Goal: Task Accomplishment & Management: Use online tool/utility

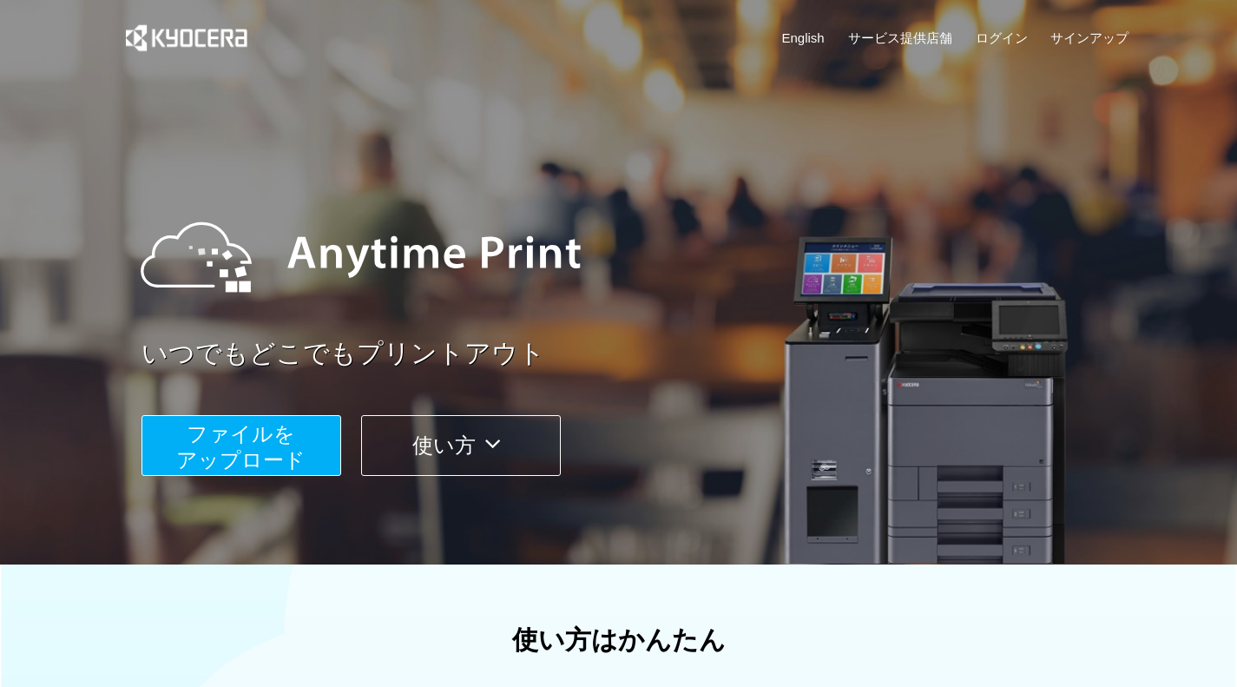
click at [265, 433] on span "ファイルを ​​アップロード" at bounding box center [240, 446] width 129 height 49
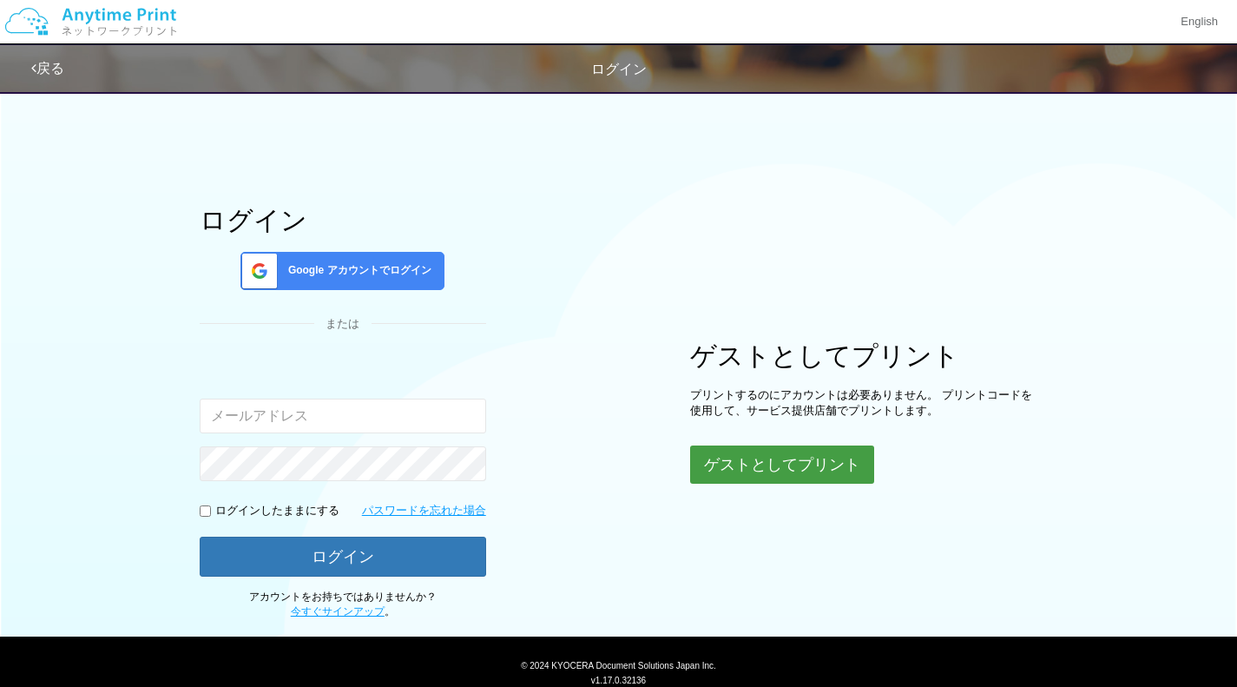
click at [828, 452] on button "ゲストとしてプリント" at bounding box center [782, 464] width 184 height 38
click at [788, 470] on button "ゲストとしてプリント" at bounding box center [782, 464] width 184 height 38
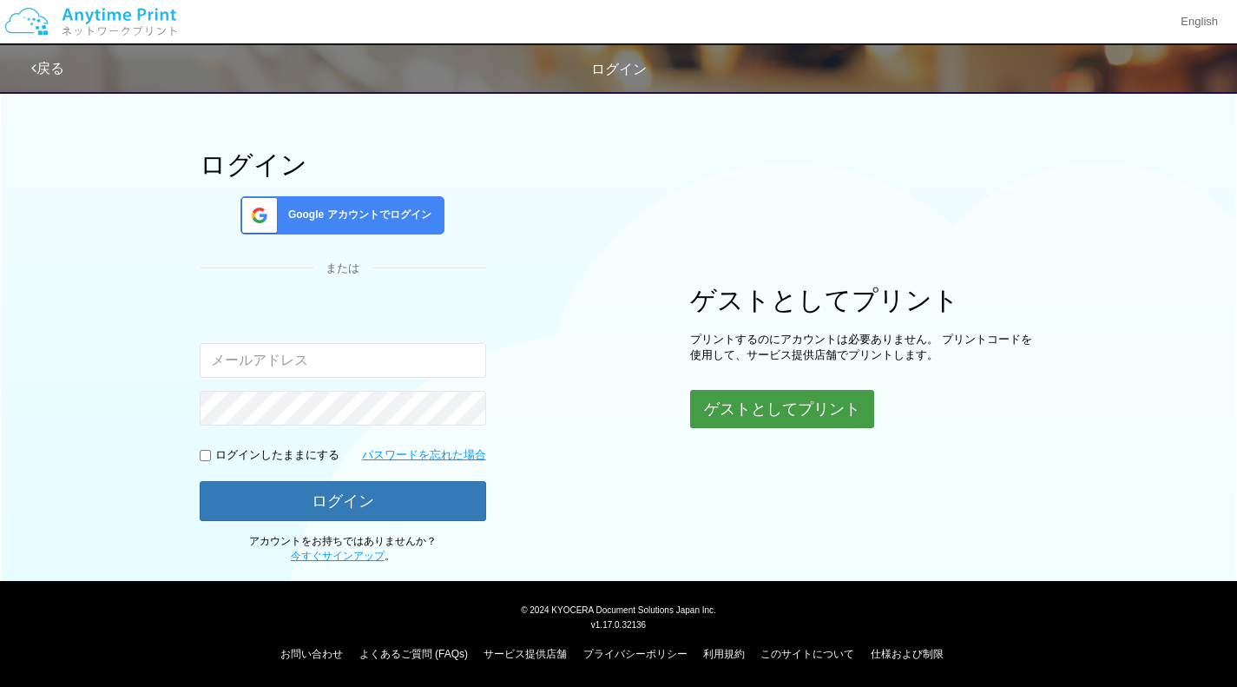
click at [764, 410] on button "ゲストとしてプリント" at bounding box center [782, 409] width 184 height 38
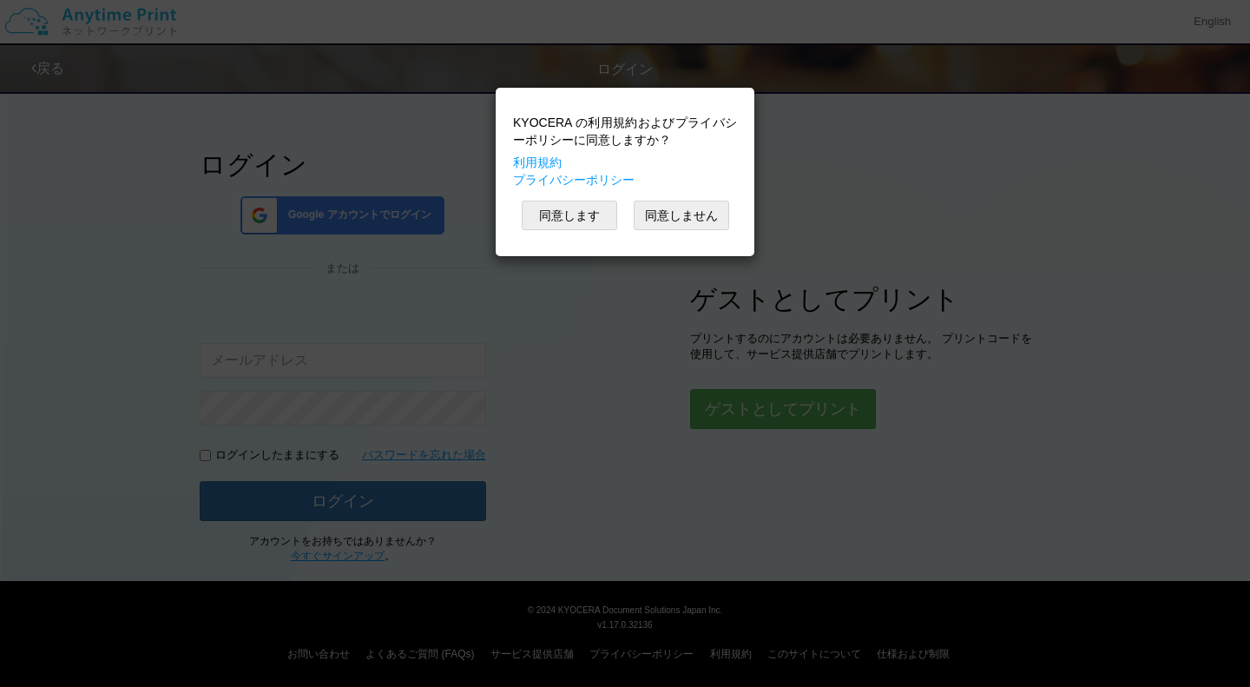
click at [764, 410] on div "KYOCERA の利用規約およびプライバシーポリシーに同意しますか？ 利用規約 プライバシーポリシー 同意します 同意しません" at bounding box center [625, 343] width 1250 height 687
click at [582, 211] on button "同意します" at bounding box center [569, 216] width 95 height 30
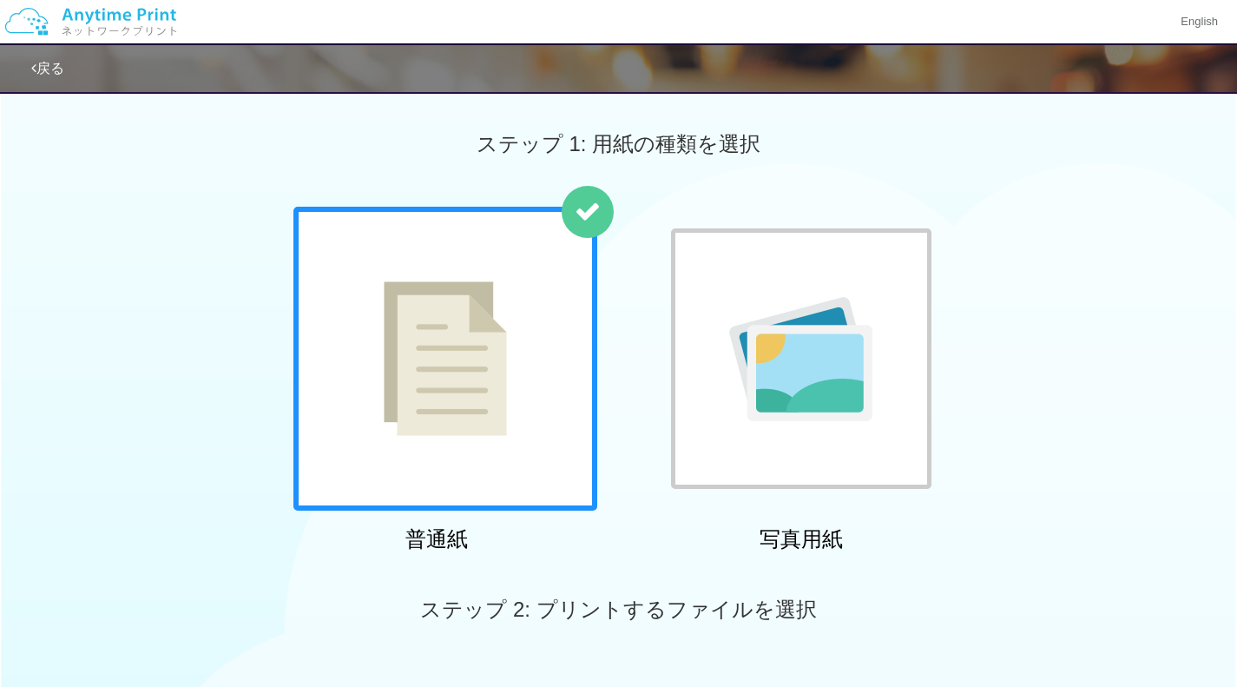
click at [549, 277] on div at bounding box center [445, 359] width 304 height 304
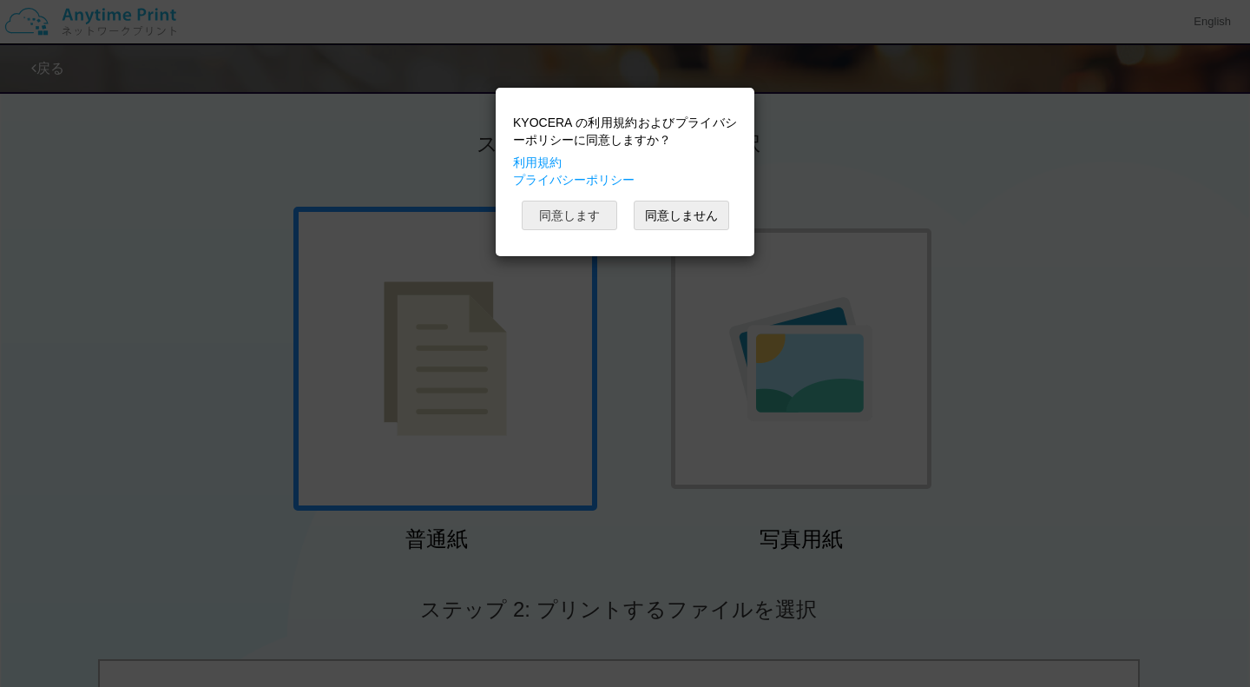
click at [567, 215] on button "同意します" at bounding box center [569, 216] width 95 height 30
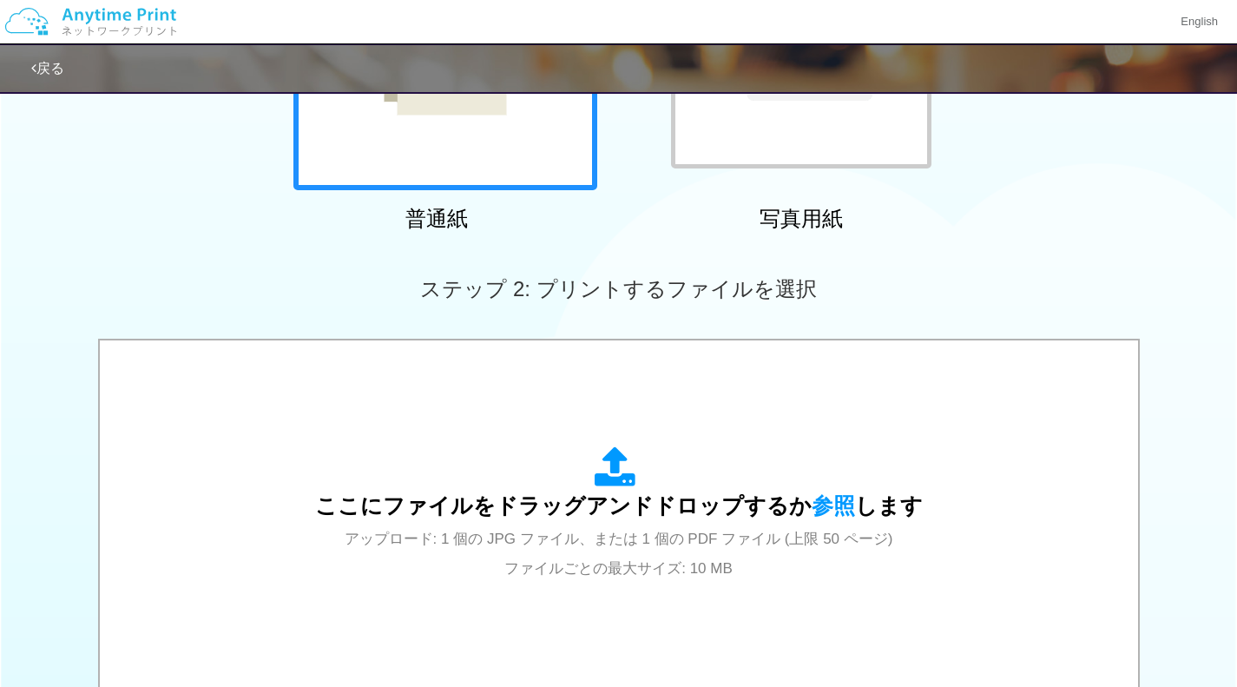
scroll to position [386, 0]
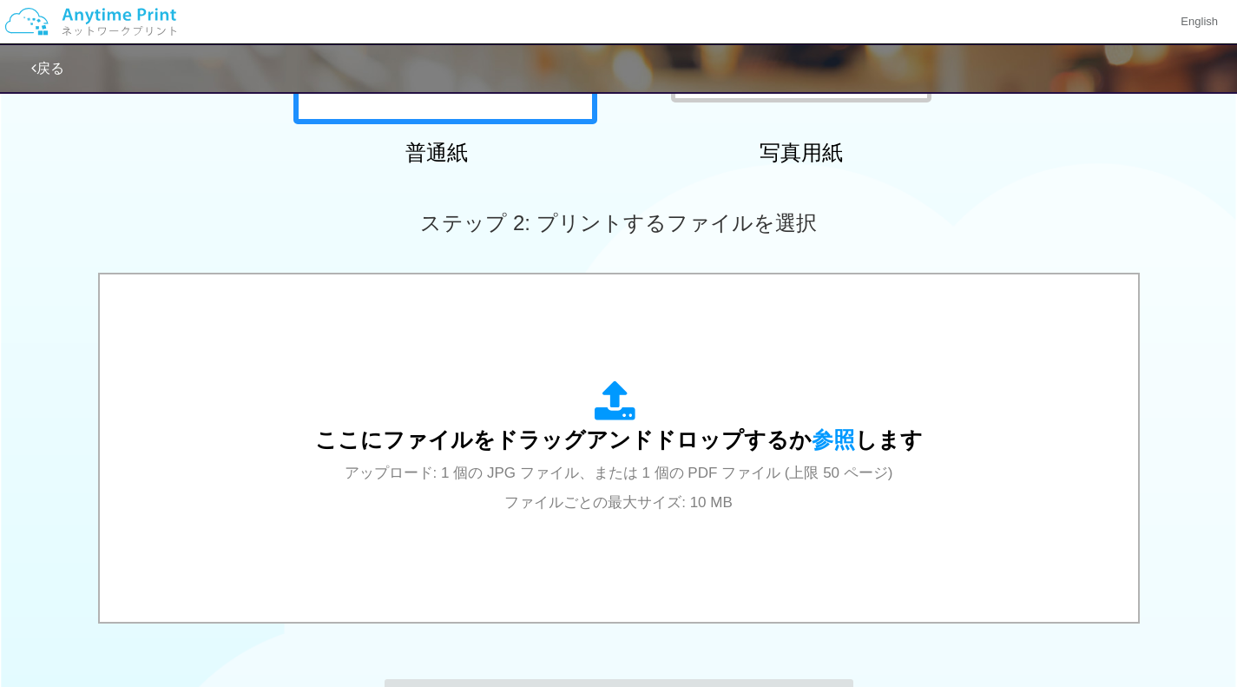
click at [668, 464] on span "アップロード: 1 個の JPG ファイル、または 1 個の PDF ファイル (上限 50 ページ) ファイルごとの最大サイズ: 10 MB" at bounding box center [619, 487] width 549 height 46
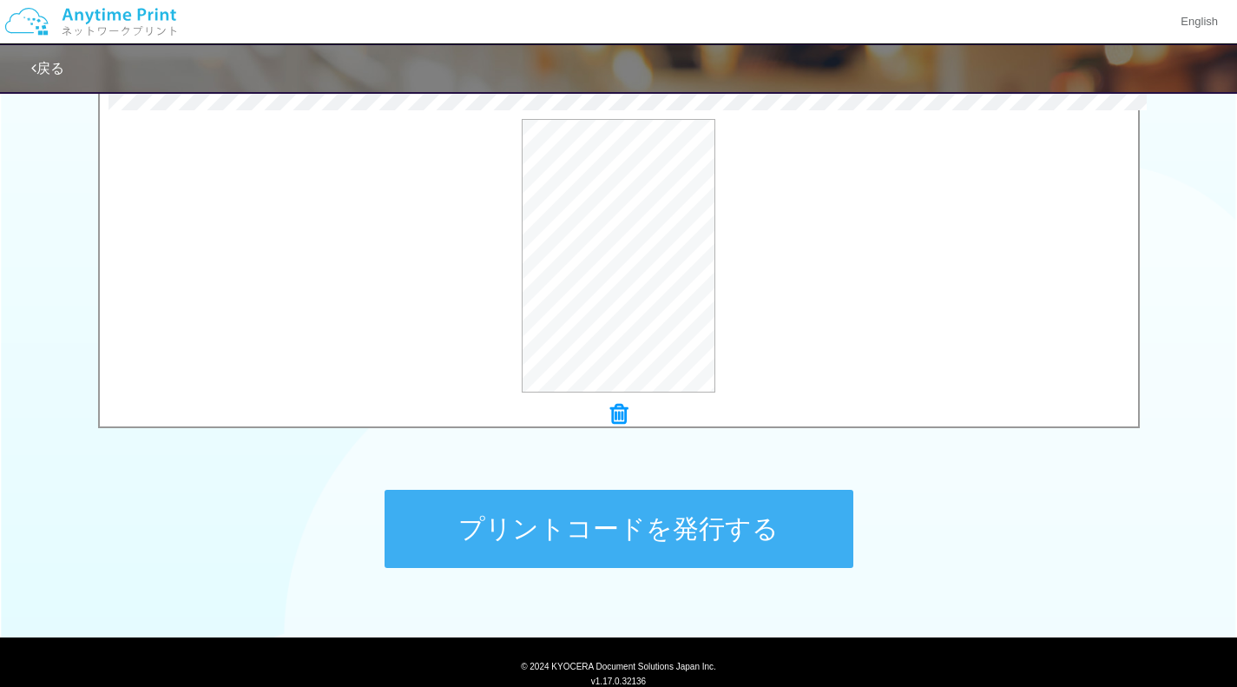
scroll to position [634, 0]
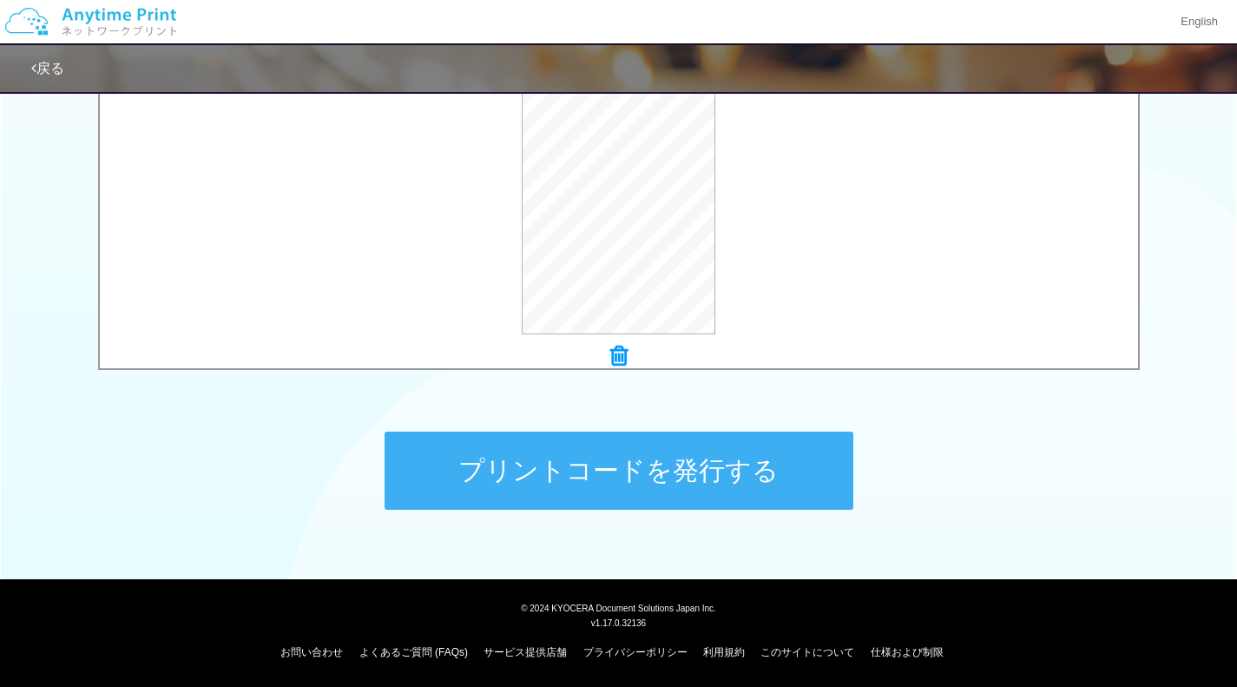
click at [647, 466] on button "プリントコードを発行する" at bounding box center [619, 470] width 469 height 78
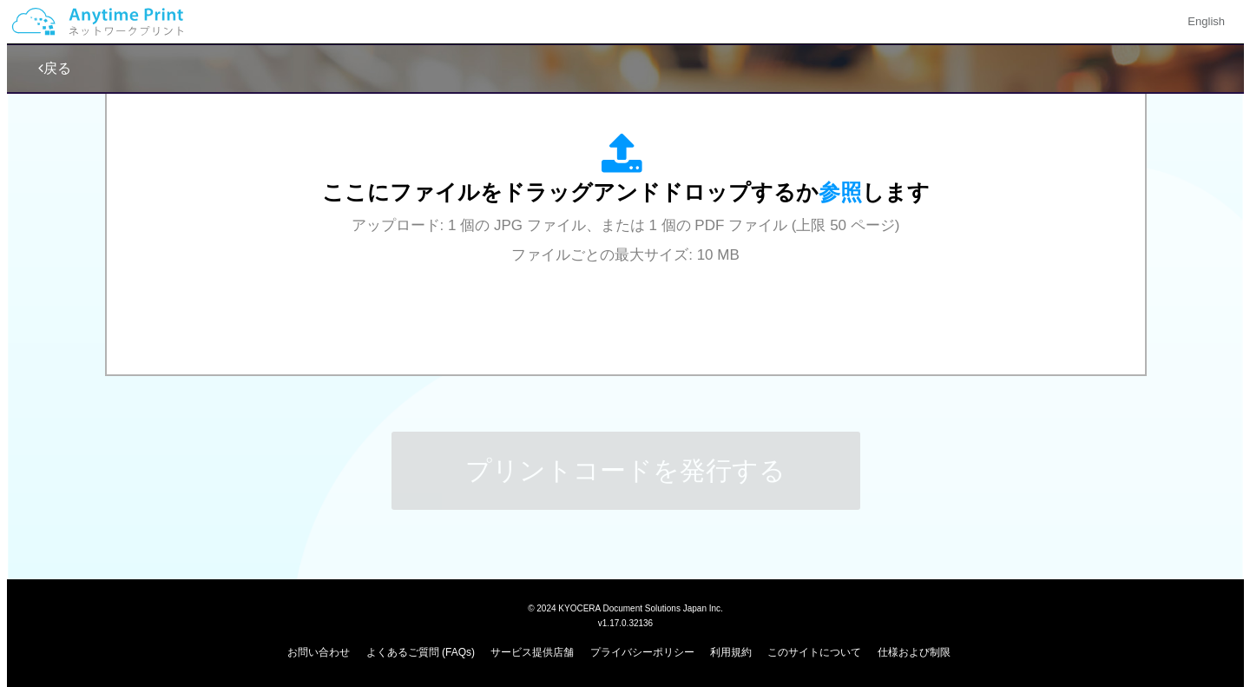
scroll to position [0, 0]
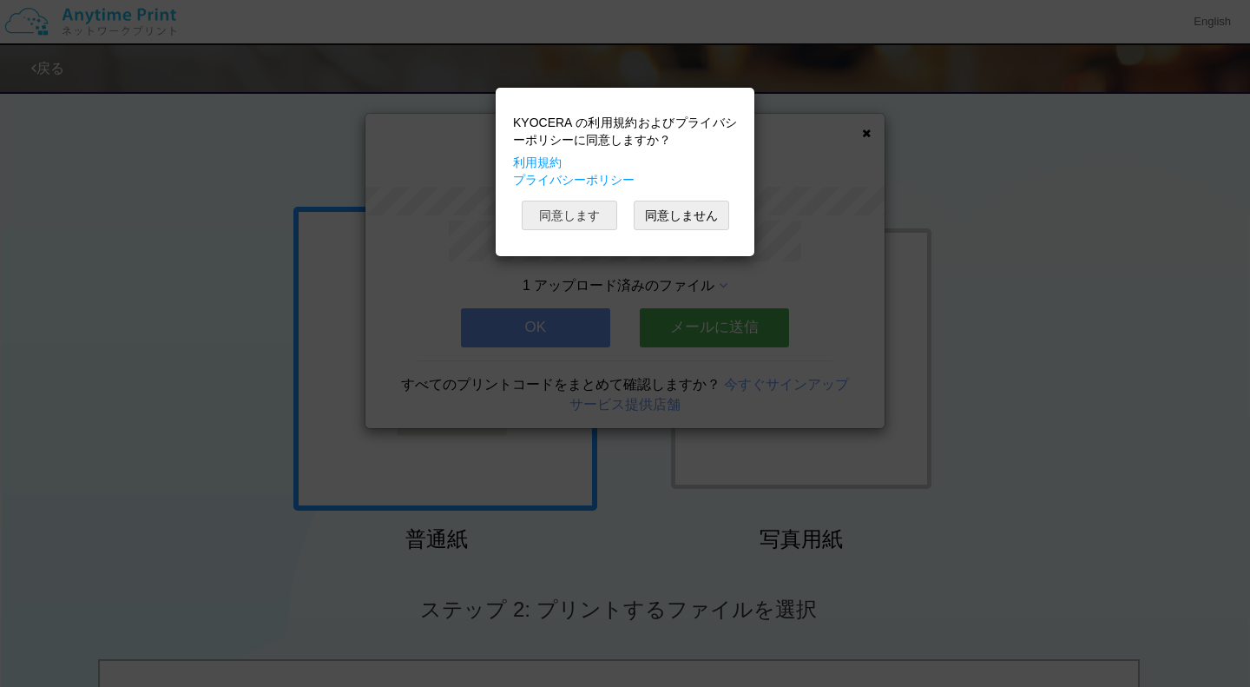
click at [579, 207] on button "同意します" at bounding box center [569, 216] width 95 height 30
